Goal: Task Accomplishment & Management: Use online tool/utility

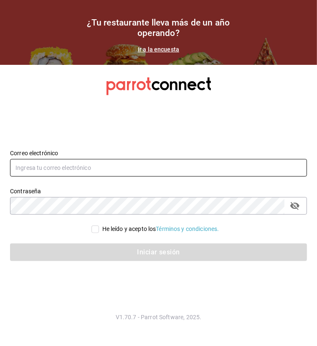
type input "[PERSON_NAME][EMAIL_ADDRESS][PERSON_NAME][DOMAIN_NAME]"
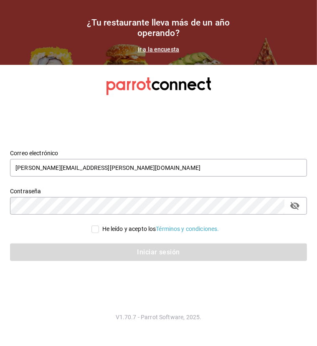
click at [89, 222] on div "He leído y acepto los Términos y condiciones." at bounding box center [153, 224] width 307 height 19
click at [95, 227] on input "He leído y acepto los Términos y condiciones." at bounding box center [96, 229] width 8 height 8
checkbox input "true"
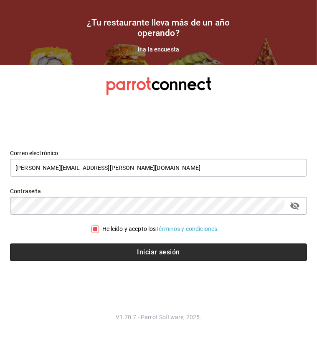
click at [122, 251] on button "Iniciar sesión" at bounding box center [158, 252] width 297 height 18
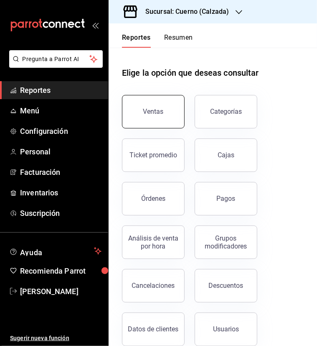
click at [156, 114] on div "Ventas" at bounding box center [153, 111] width 20 height 8
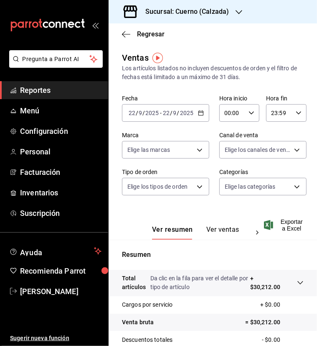
click at [199, 113] on icon "button" at bounding box center [201, 113] width 6 height 6
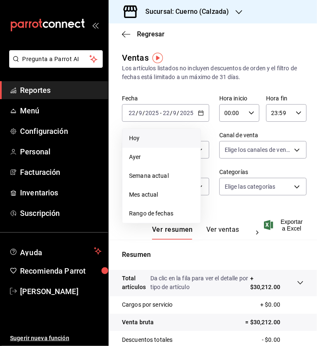
click at [156, 141] on span "Hoy" at bounding box center [161, 138] width 65 height 9
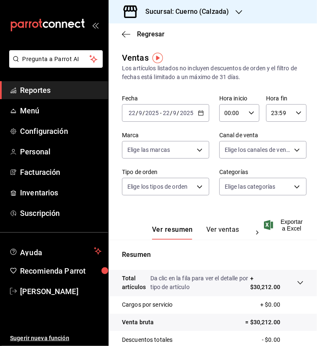
click at [198, 115] on icon "button" at bounding box center [201, 113] width 6 height 6
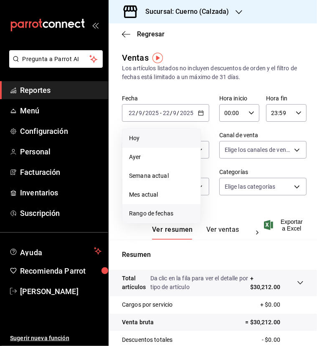
click at [159, 215] on span "Rango de fechas" at bounding box center [161, 213] width 65 height 9
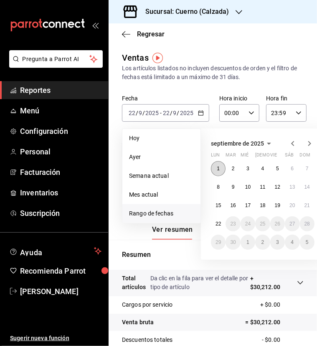
click at [220, 164] on button "1" at bounding box center [218, 168] width 15 height 15
click at [237, 165] on button "2" at bounding box center [233, 168] width 15 height 15
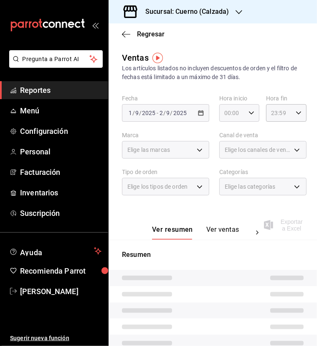
click at [250, 113] on div "00:00 Hora inicio" at bounding box center [240, 113] width 40 height 18
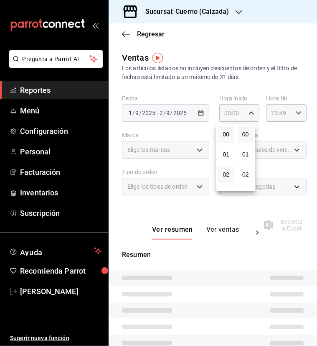
click at [228, 170] on button "02" at bounding box center [226, 174] width 16 height 17
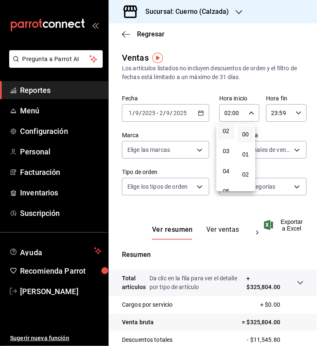
click at [228, 170] on span "04" at bounding box center [226, 171] width 6 height 7
type input "04:00"
click at [282, 110] on div at bounding box center [158, 173] width 317 height 346
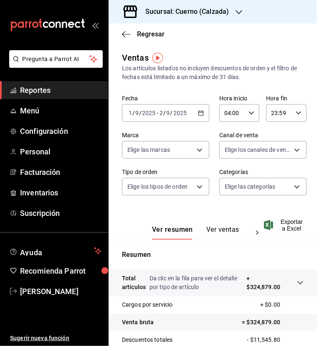
click at [296, 112] on icon "button" at bounding box center [299, 113] width 6 height 6
click at [272, 183] on span "04" at bounding box center [272, 184] width 6 height 7
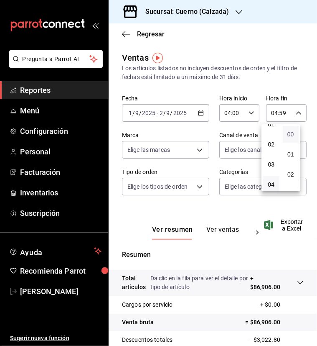
click at [292, 133] on span "00" at bounding box center [291, 134] width 6 height 7
type input "04:00"
click at [273, 224] on div at bounding box center [158, 173] width 317 height 346
click at [273, 224] on icon "button" at bounding box center [268, 225] width 9 height 10
click at [243, 46] on main "Regresar Ventas Los artículos listados no incluyen descuentos de orden y el fil…" at bounding box center [213, 239] width 209 height 432
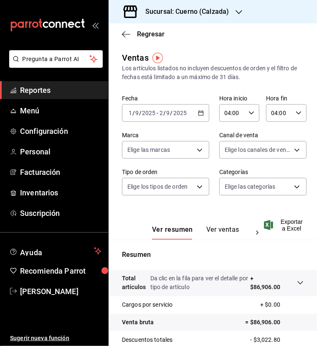
click at [202, 111] on div "2025-09-01 1 / 9 / 2025 - 2025-09-02 2 / 9 / 2025" at bounding box center [165, 113] width 87 height 18
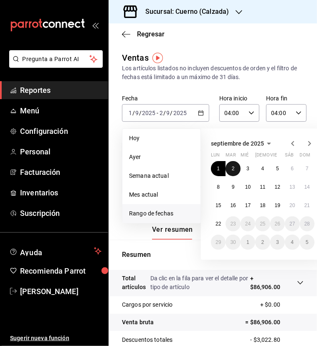
click at [231, 164] on button "2" at bounding box center [233, 168] width 15 height 15
click at [248, 166] on abbr "3" at bounding box center [248, 169] width 3 height 6
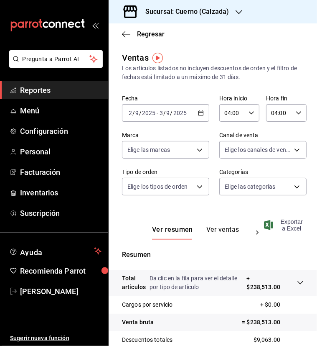
click at [283, 227] on span "Exportar a Excel" at bounding box center [285, 224] width 38 height 13
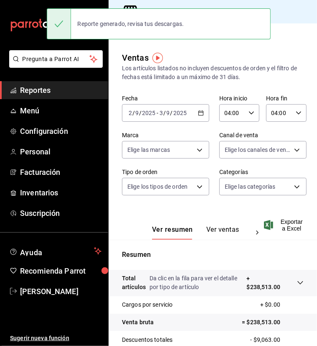
click at [299, 30] on div "Regresar" at bounding box center [213, 33] width 209 height 21
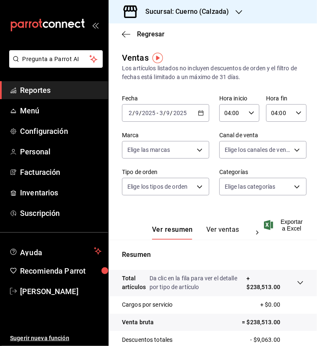
click at [200, 113] on icon "button" at bounding box center [201, 113] width 6 height 6
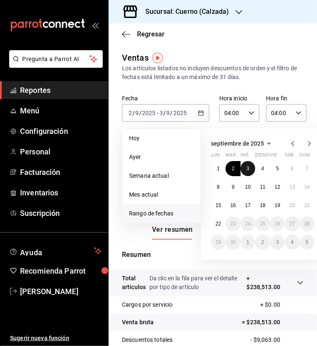
click at [248, 169] on abbr "3" at bounding box center [248, 169] width 3 height 6
click at [263, 170] on abbr "4" at bounding box center [263, 169] width 3 height 6
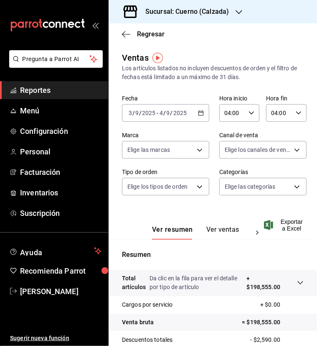
click at [271, 224] on icon "button" at bounding box center [268, 225] width 9 height 10
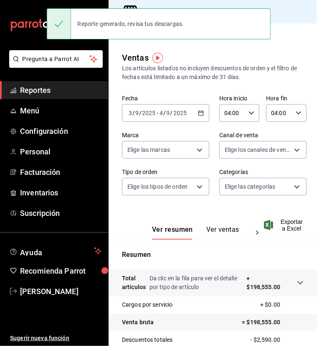
click at [285, 8] on div "Sucursal: Cuerno (Calzada)" at bounding box center [213, 11] width 209 height 23
click at [199, 109] on div "2025-09-03 3 / 9 / 2025 - 2025-09-04 4 / 9 / 2025" at bounding box center [165, 113] width 87 height 18
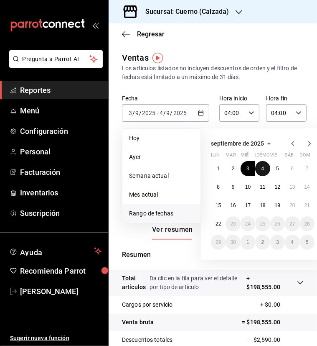
click at [262, 167] on abbr "4" at bounding box center [263, 169] width 3 height 6
click at [276, 169] on button "5" at bounding box center [278, 168] width 15 height 15
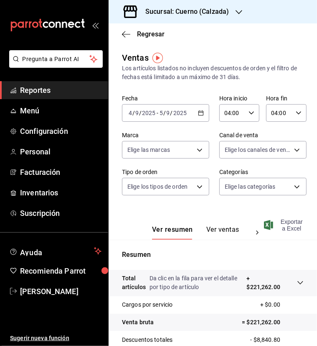
click at [282, 226] on span "Exportar a Excel" at bounding box center [285, 224] width 38 height 13
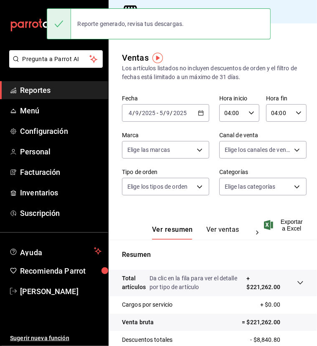
click at [291, 28] on div "Regresar" at bounding box center [213, 33] width 209 height 21
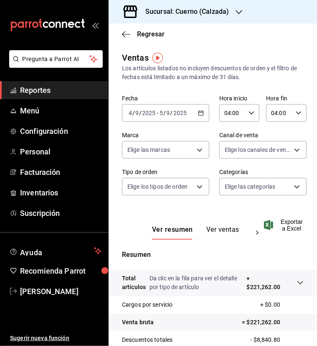
click at [200, 112] on \(Stroke\) "button" at bounding box center [201, 113] width 5 height 5
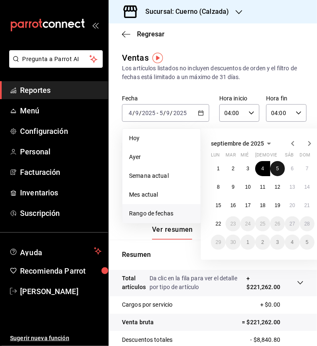
click at [276, 166] on button "5" at bounding box center [278, 168] width 15 height 15
click at [291, 169] on abbr "6" at bounding box center [292, 169] width 3 height 6
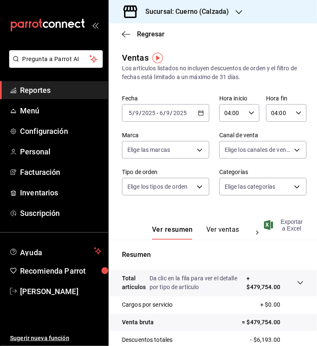
click at [270, 226] on icon "button" at bounding box center [268, 225] width 9 height 10
click at [293, 28] on div "Regresar" at bounding box center [213, 33] width 209 height 21
click at [277, 225] on span "Exportar a Excel" at bounding box center [285, 224] width 38 height 13
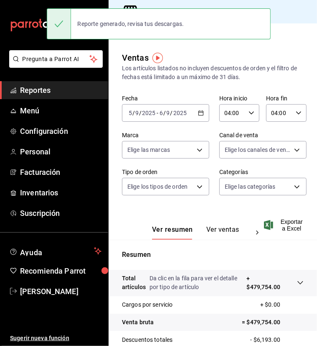
drag, startPoint x: 286, startPoint y: 69, endPoint x: 260, endPoint y: 87, distance: 31.6
click at [286, 69] on div "Los artículos listados no incluyen descuentos de orden y el filtro de fechas es…" at bounding box center [213, 73] width 182 height 18
click at [202, 112] on div "2025-09-05 5 / 9 / 2025 - 2025-09-06 6 / 9 / 2025" at bounding box center [165, 113] width 87 height 18
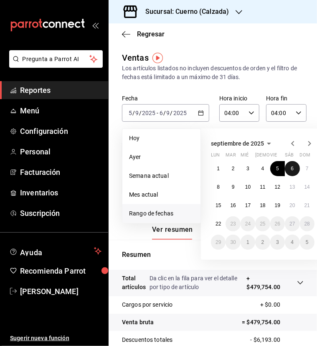
click at [292, 168] on abbr "6" at bounding box center [292, 169] width 3 height 6
click at [305, 169] on button "7" at bounding box center [307, 168] width 15 height 15
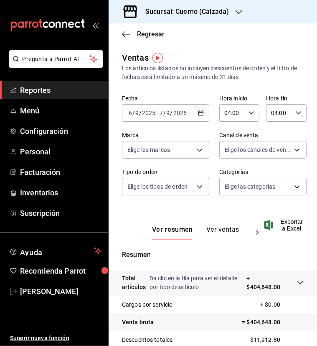
click at [276, 225] on span "Exportar a Excel" at bounding box center [285, 224] width 38 height 13
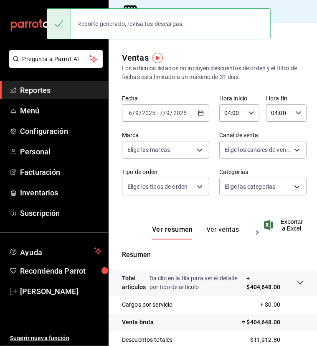
click at [277, 254] on p "Resumen" at bounding box center [213, 255] width 182 height 10
click at [199, 113] on icon "button" at bounding box center [201, 113] width 6 height 6
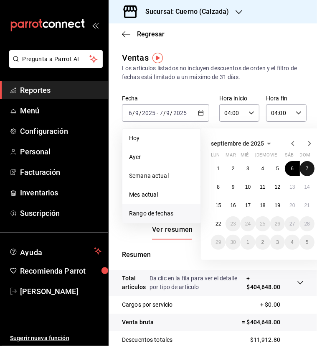
click at [309, 166] on abbr "7" at bounding box center [307, 169] width 3 height 6
click at [214, 189] on button "8" at bounding box center [218, 186] width 15 height 15
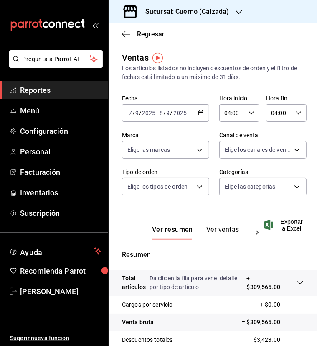
click at [269, 225] on icon "button" at bounding box center [268, 225] width 9 height 10
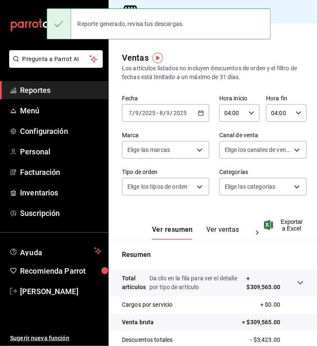
click at [287, 26] on div "Regresar" at bounding box center [213, 33] width 209 height 21
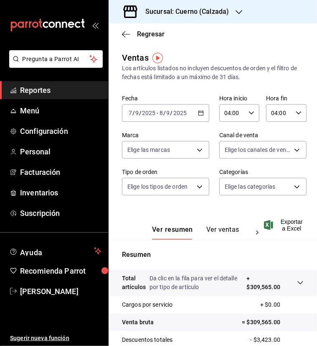
click at [200, 117] on div "2025-09-07 7 / 9 / 2025 - 2025-09-08 8 / 9 / 2025" at bounding box center [165, 113] width 87 height 18
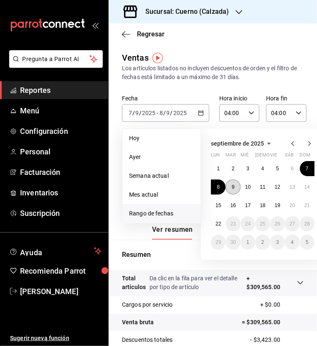
click at [233, 184] on abbr "9" at bounding box center [233, 187] width 3 height 6
click at [226, 186] on button "9" at bounding box center [233, 186] width 15 height 15
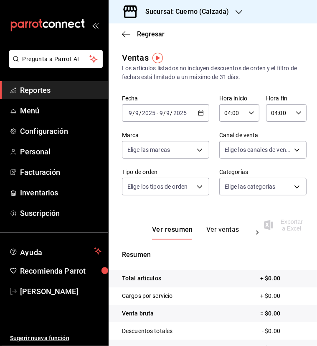
click at [198, 113] on icon "button" at bounding box center [201, 113] width 6 height 6
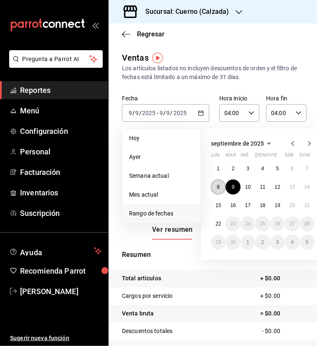
click at [219, 190] on button "8" at bounding box center [218, 186] width 15 height 15
click at [234, 188] on abbr "9" at bounding box center [233, 187] width 3 height 6
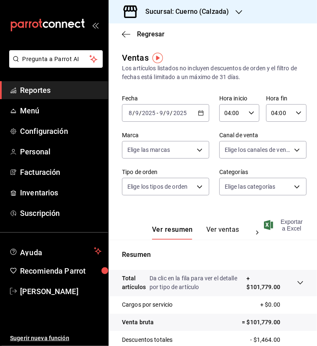
click at [281, 226] on span "Exportar a Excel" at bounding box center [285, 224] width 38 height 13
click at [265, 30] on div "Regresar" at bounding box center [213, 33] width 209 height 21
click at [200, 113] on \(Stroke\) "button" at bounding box center [201, 113] width 5 height 5
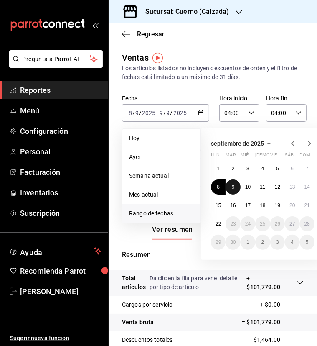
click at [232, 186] on abbr "9" at bounding box center [233, 187] width 3 height 6
click at [243, 189] on button "10" at bounding box center [248, 186] width 15 height 15
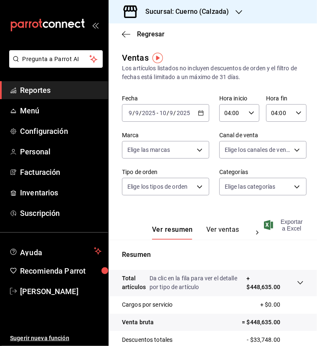
click at [274, 231] on span "Exportar a Excel" at bounding box center [285, 224] width 38 height 13
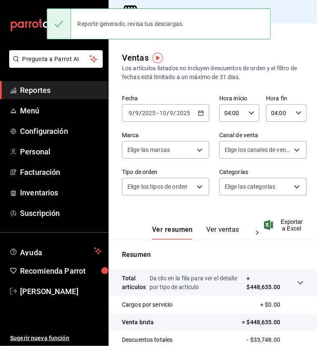
click at [305, 63] on div "Ventas Los artículos listados no incluyen descuentos de orden y el filtro de fe…" at bounding box center [213, 246] width 209 height 390
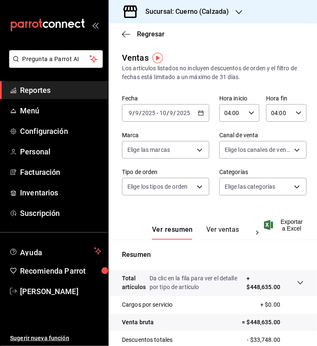
click at [201, 113] on icon "button" at bounding box center [201, 113] width 6 height 6
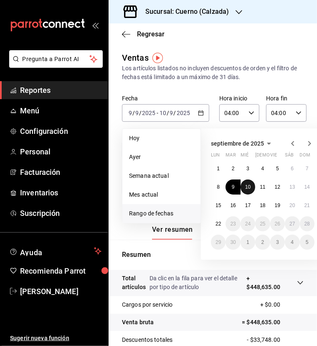
click at [248, 186] on abbr "10" at bounding box center [248, 187] width 5 height 6
click at [262, 185] on abbr "11" at bounding box center [262, 187] width 5 height 6
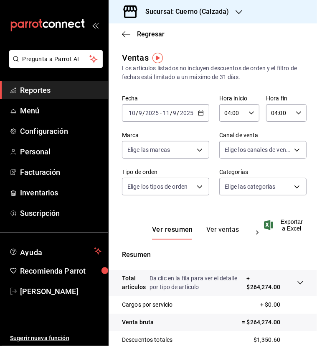
click at [268, 223] on icon "button" at bounding box center [268, 225] width 9 height 10
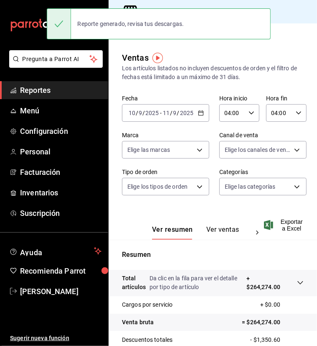
click at [288, 46] on main "Regresar Ventas Los artículos listados no incluyen descuentos de orden y el fil…" at bounding box center [213, 239] width 209 height 432
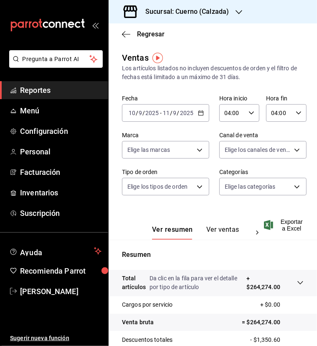
click at [200, 113] on \(Stroke\) "button" at bounding box center [201, 113] width 5 height 5
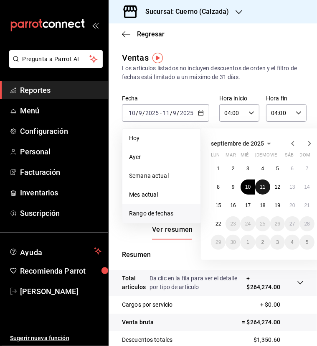
click at [261, 187] on abbr "11" at bounding box center [262, 187] width 5 height 6
click at [278, 185] on abbr "12" at bounding box center [277, 187] width 5 height 6
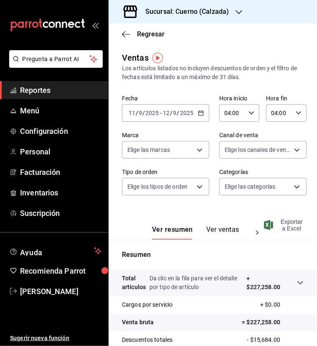
click at [273, 225] on span "Exportar a Excel" at bounding box center [285, 224] width 38 height 13
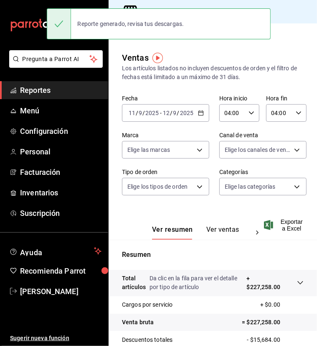
click at [272, 254] on p "Resumen" at bounding box center [213, 255] width 182 height 10
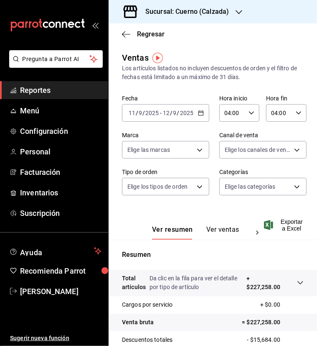
click at [200, 112] on \(Stroke\) "button" at bounding box center [201, 112] width 5 height 0
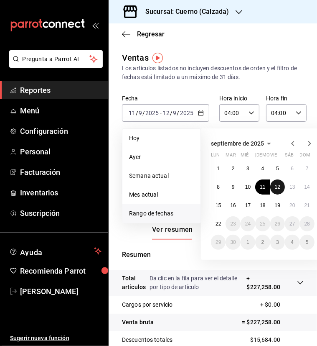
click at [277, 189] on button "12" at bounding box center [278, 186] width 15 height 15
click at [293, 189] on abbr "13" at bounding box center [292, 187] width 5 height 6
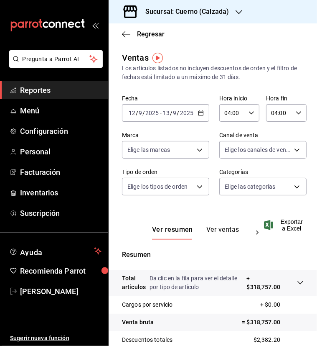
click at [199, 113] on \(Stroke\) "button" at bounding box center [201, 113] width 5 height 5
click at [201, 84] on div "Ventas Los artículos listados no incluyen descuentos de orden y el filtro de fe…" at bounding box center [213, 246] width 209 height 390
click at [272, 225] on icon "button" at bounding box center [268, 225] width 9 height 10
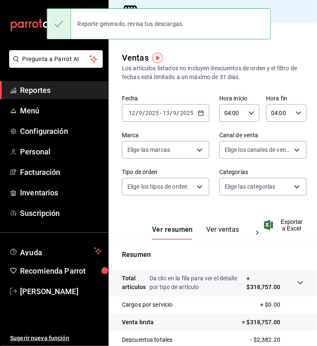
click at [285, 46] on main "Regresar Ventas Los artículos listados no incluyen descuentos de orden y el fil…" at bounding box center [213, 239] width 209 height 432
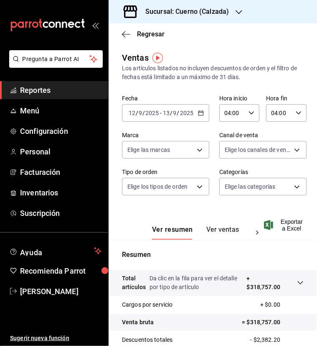
click at [198, 111] on icon "button" at bounding box center [201, 113] width 6 height 6
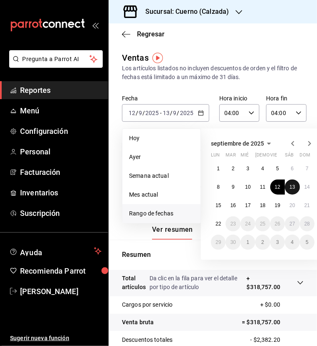
click at [291, 188] on abbr "13" at bounding box center [292, 187] width 5 height 6
click at [307, 188] on abbr "14" at bounding box center [307, 187] width 5 height 6
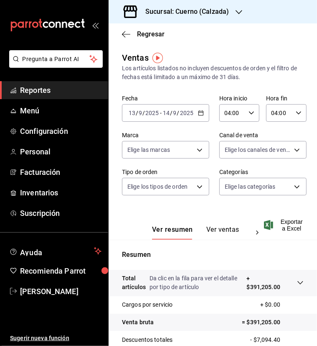
click at [269, 229] on icon "button" at bounding box center [268, 225] width 9 height 10
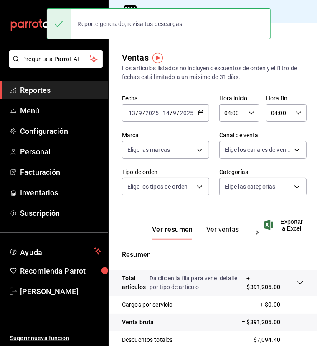
click at [301, 84] on div "Ventas Los artículos listados no incluyen descuentos de orden y el filtro de fe…" at bounding box center [213, 246] width 209 height 390
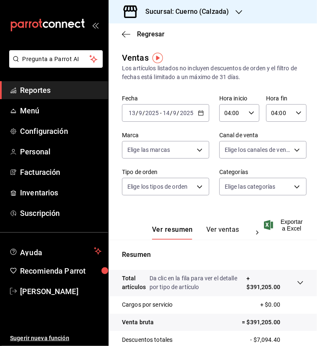
click at [198, 112] on icon "button" at bounding box center [201, 113] width 6 height 6
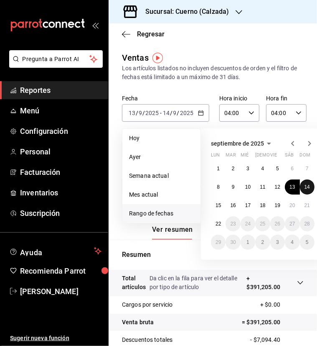
click at [306, 187] on abbr "14" at bounding box center [307, 187] width 5 height 6
click at [221, 205] on abbr "15" at bounding box center [218, 205] width 5 height 6
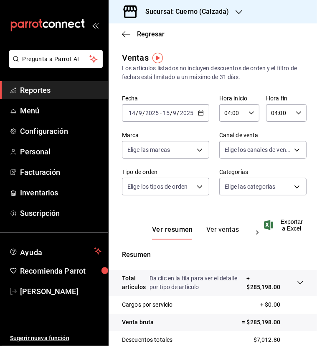
click at [266, 227] on icon "button" at bounding box center [268, 225] width 9 height 10
click at [278, 6] on div "Sucursal: Cuerno (Calzada)" at bounding box center [213, 11] width 209 height 23
click at [198, 113] on icon "button" at bounding box center [201, 113] width 6 height 6
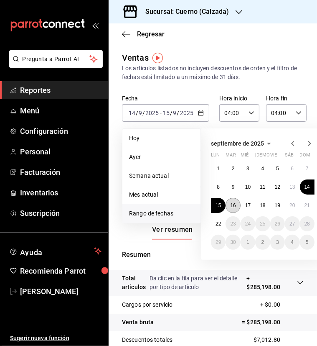
click at [232, 207] on abbr "16" at bounding box center [232, 205] width 5 height 6
click at [220, 206] on abbr "15" at bounding box center [218, 205] width 5 height 6
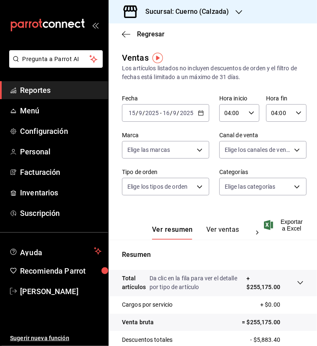
click at [266, 225] on icon "button" at bounding box center [268, 225] width 9 height 10
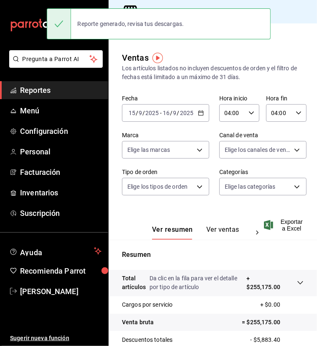
click at [286, 31] on div "Regresar" at bounding box center [213, 33] width 209 height 21
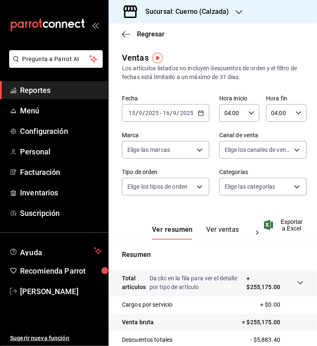
click at [202, 112] on div "2025-09-15 15 / 9 / 2025 - 2025-09-16 16 / 9 / 2025" at bounding box center [165, 113] width 87 height 18
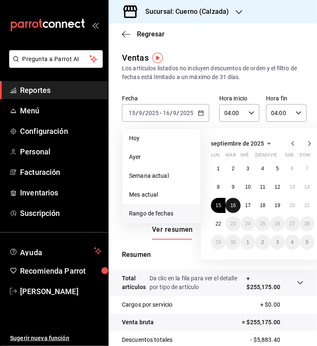
click at [233, 204] on abbr "16" at bounding box center [232, 205] width 5 height 6
click at [249, 205] on abbr "17" at bounding box center [248, 205] width 5 height 6
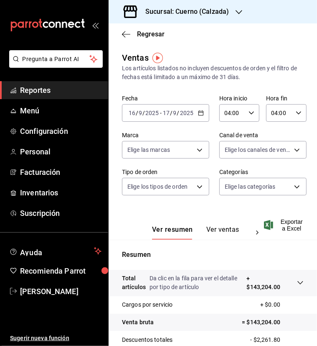
click at [268, 223] on icon "button" at bounding box center [268, 225] width 9 height 10
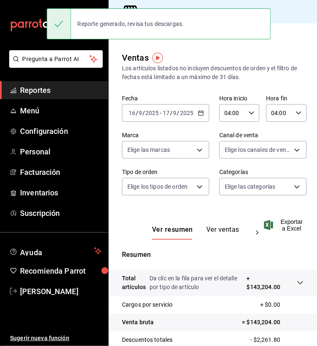
click at [306, 64] on div "Ventas Los artículos listados no incluyen descuentos de orden y el filtro de fe…" at bounding box center [213, 246] width 209 height 390
click at [203, 116] on div "2025-09-16 16 / 9 / 2025 - 2025-09-17 17 / 9 / 2025" at bounding box center [165, 113] width 87 height 18
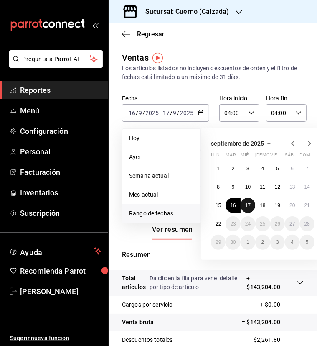
click at [243, 202] on button "17" at bounding box center [248, 205] width 15 height 15
click at [258, 203] on button "18" at bounding box center [263, 205] width 15 height 15
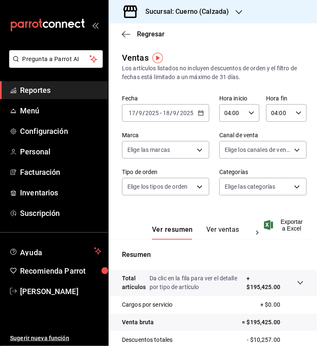
click at [278, 228] on span "Exportar a Excel" at bounding box center [285, 224] width 38 height 13
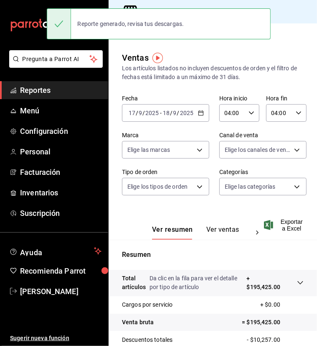
click at [307, 10] on div "Sucursal: Cuerno (Calzada)" at bounding box center [213, 11] width 209 height 23
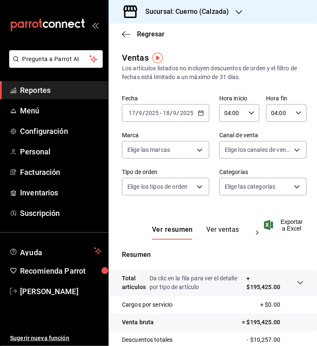
click at [200, 115] on \(Stroke\) "button" at bounding box center [201, 113] width 5 height 5
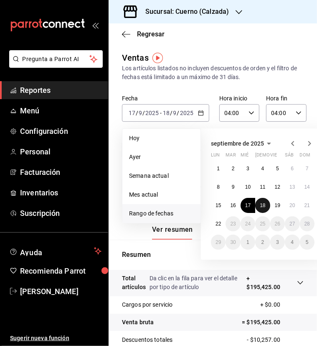
click at [262, 205] on abbr "18" at bounding box center [262, 205] width 5 height 6
click at [276, 205] on abbr "19" at bounding box center [277, 205] width 5 height 6
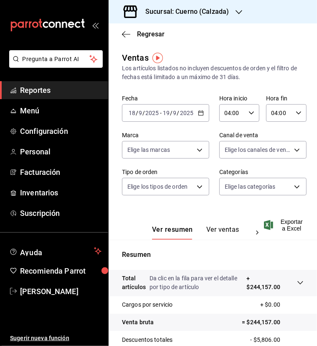
click at [271, 226] on icon "button" at bounding box center [268, 225] width 9 height 10
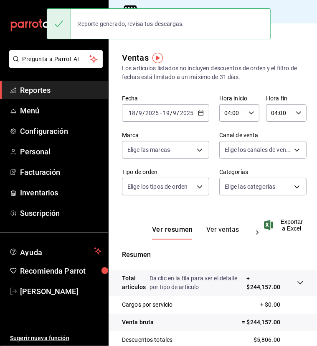
click at [289, 7] on div "Sucursal: Cuerno (Calzada)" at bounding box center [213, 11] width 209 height 23
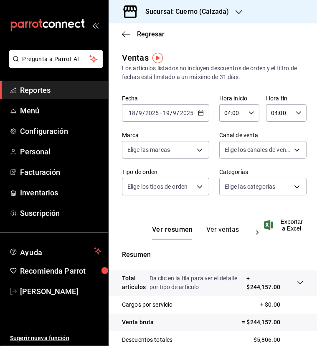
click at [202, 113] on div "2025-09-18 18 / 9 / 2025 - 2025-09-19 19 / 9 / 2025" at bounding box center [165, 113] width 87 height 18
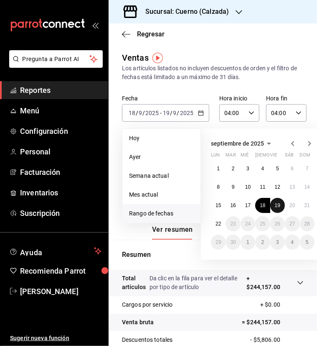
click at [274, 205] on button "19" at bounding box center [278, 205] width 15 height 15
click at [292, 205] on abbr "20" at bounding box center [292, 205] width 5 height 6
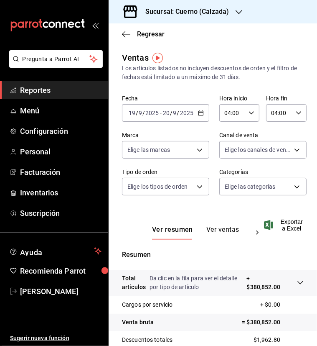
click at [272, 223] on icon "button" at bounding box center [268, 225] width 9 height 10
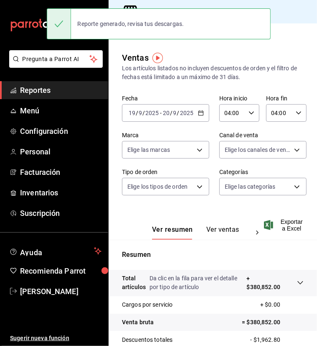
click at [292, 18] on div "Sucursal: Cuerno (Calzada)" at bounding box center [213, 11] width 209 height 23
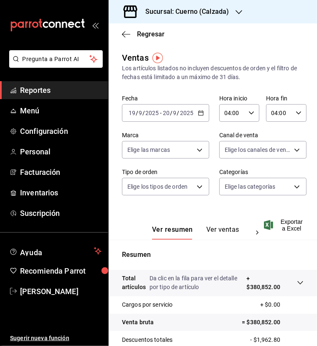
click at [198, 114] on icon "button" at bounding box center [201, 113] width 6 height 6
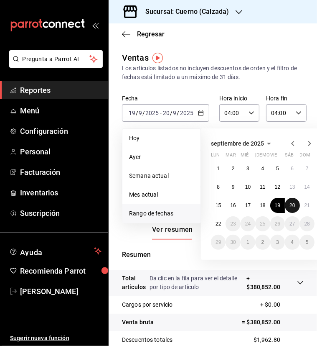
click at [293, 207] on abbr "20" at bounding box center [292, 205] width 5 height 6
click at [310, 207] on abbr "21" at bounding box center [307, 205] width 5 height 6
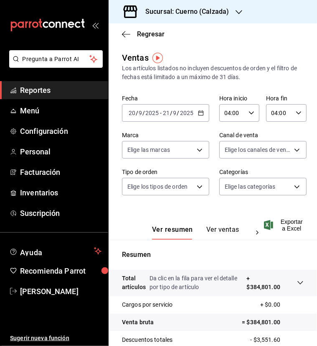
click at [269, 225] on icon "button" at bounding box center [268, 225] width 9 height 10
click at [293, 31] on div "Regresar" at bounding box center [213, 33] width 209 height 21
click at [263, 217] on div "Ver resumen Ver ventas Ver cargos" at bounding box center [194, 227] width 144 height 24
click at [264, 220] on icon "button" at bounding box center [268, 225] width 9 height 10
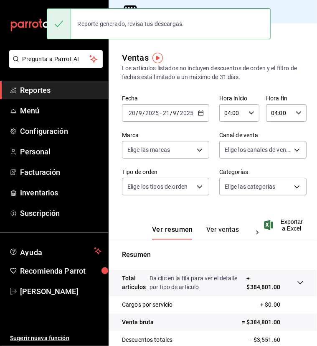
drag, startPoint x: 238, startPoint y: 57, endPoint x: 213, endPoint y: 72, distance: 28.7
click at [238, 57] on div "Ventas Los artículos listados no incluyen descuentos de orden y el filtro de fe…" at bounding box center [213, 66] width 182 height 30
click at [200, 110] on icon "button" at bounding box center [201, 113] width 6 height 6
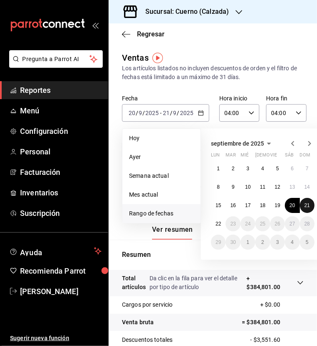
click at [305, 206] on abbr "21" at bounding box center [307, 205] width 5 height 6
click at [217, 223] on abbr "22" at bounding box center [218, 224] width 5 height 6
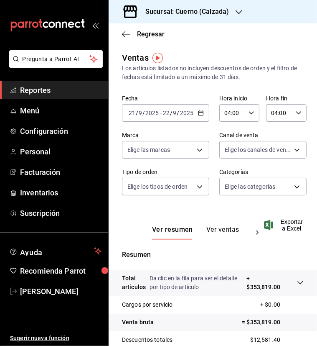
click at [269, 225] on icon "button" at bounding box center [268, 225] width 9 height 10
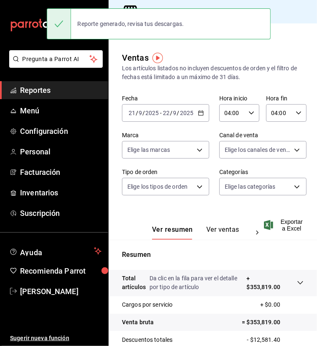
click at [298, 46] on main "Regresar Ventas Los artículos listados no incluyen descuentos de orden y el fil…" at bounding box center [213, 239] width 209 height 432
